Goal: Complete application form

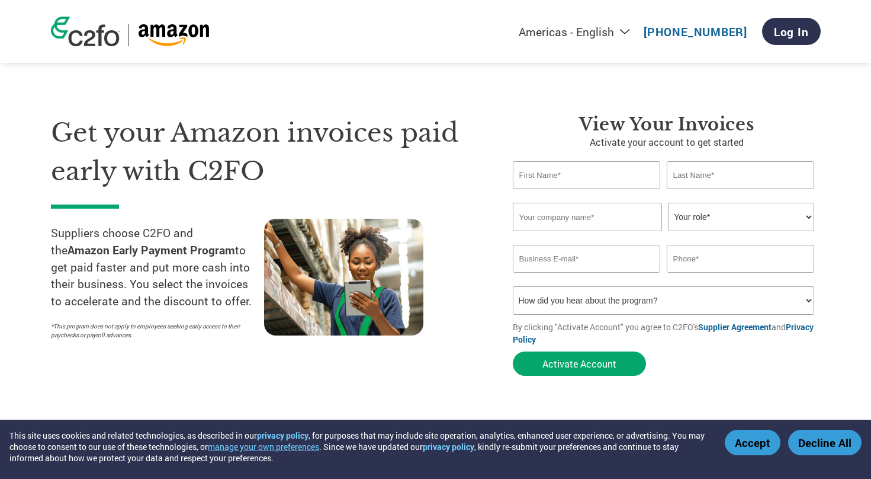
type input "A"
type input "[EMAIL_ADDRESS][DOMAIN_NAME]"
type input "3013431021"
type input "Ash"
type input "[PERSON_NAME]"
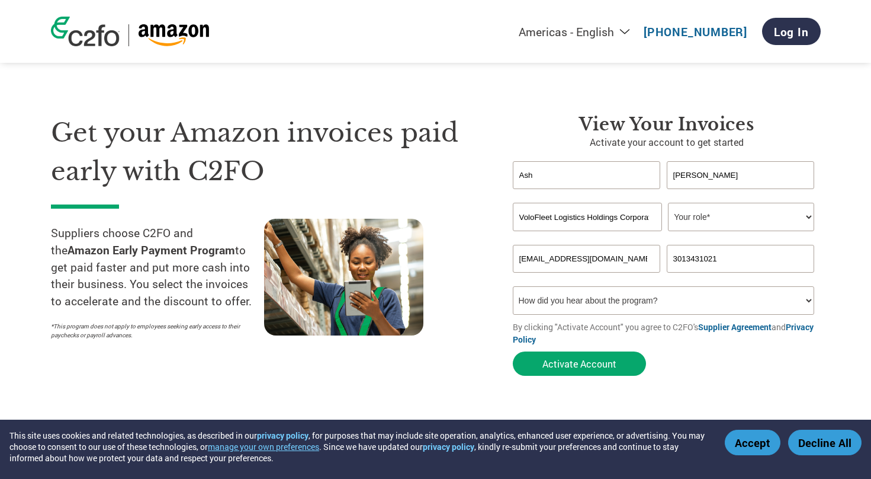
type input "VoloFleet Logistics Holdings Corporation"
select select "CFO"
drag, startPoint x: 736, startPoint y: 258, endPoint x: 644, endPoint y: 256, distance: 91.9
type input "5185705522"
select select "Other"
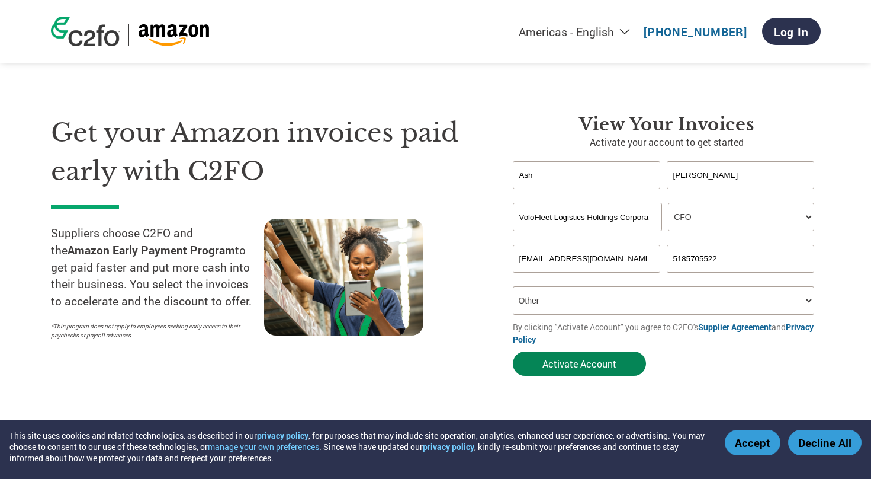
click at [580, 361] on button "Activate Account" at bounding box center [579, 363] width 133 height 24
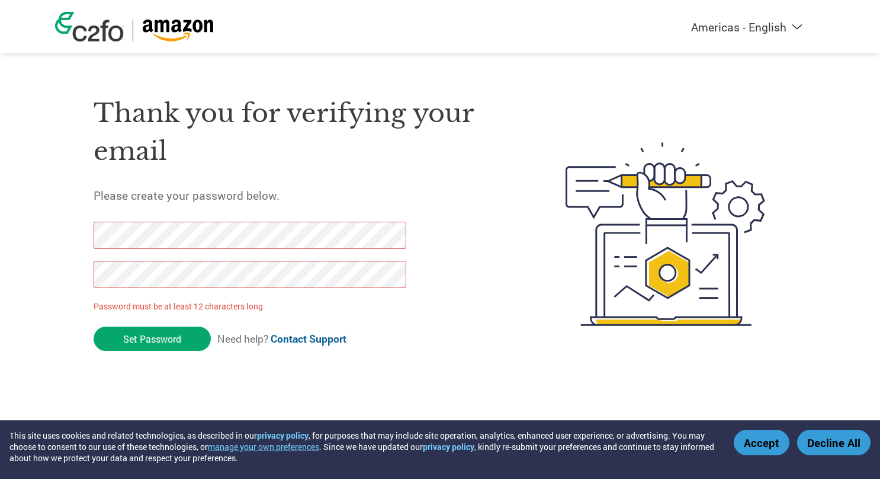
drag, startPoint x: 168, startPoint y: 338, endPoint x: 30, endPoint y: 224, distance: 179.7
click at [30, 224] on div "Americas - English Américas - Español Américas - Português Amériques - Français…" at bounding box center [440, 186] width 880 height 373
click at [167, 336] on input "Set Password" at bounding box center [152, 338] width 117 height 24
